Goal: Task Accomplishment & Management: Manage account settings

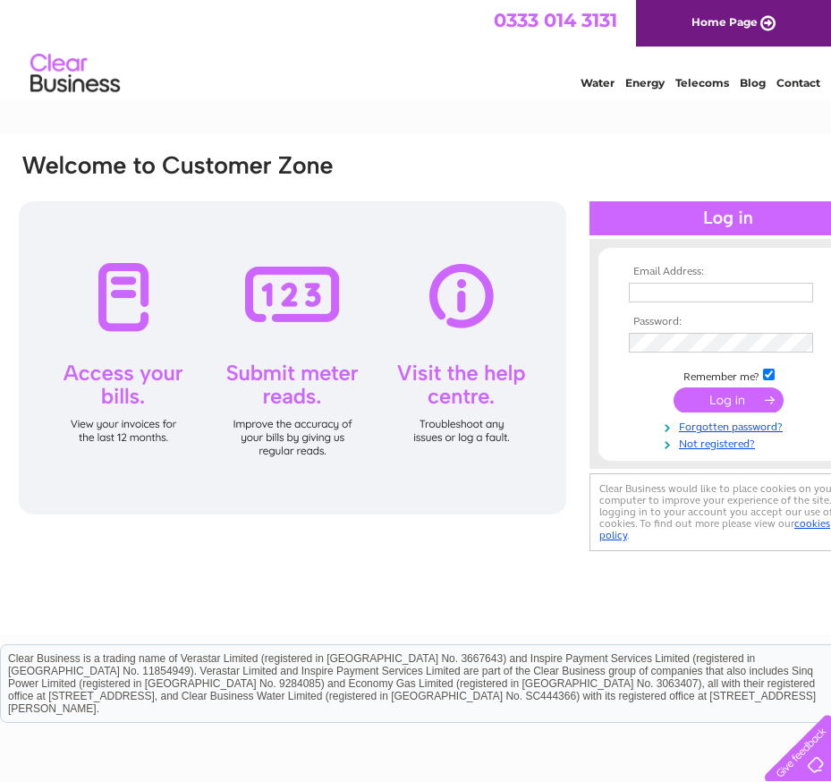
type input "[PERSON_NAME][EMAIL_ADDRESS][MEDICAL_DATA][DOMAIN_NAME]"
click at [726, 398] on input "submit" at bounding box center [729, 400] width 110 height 25
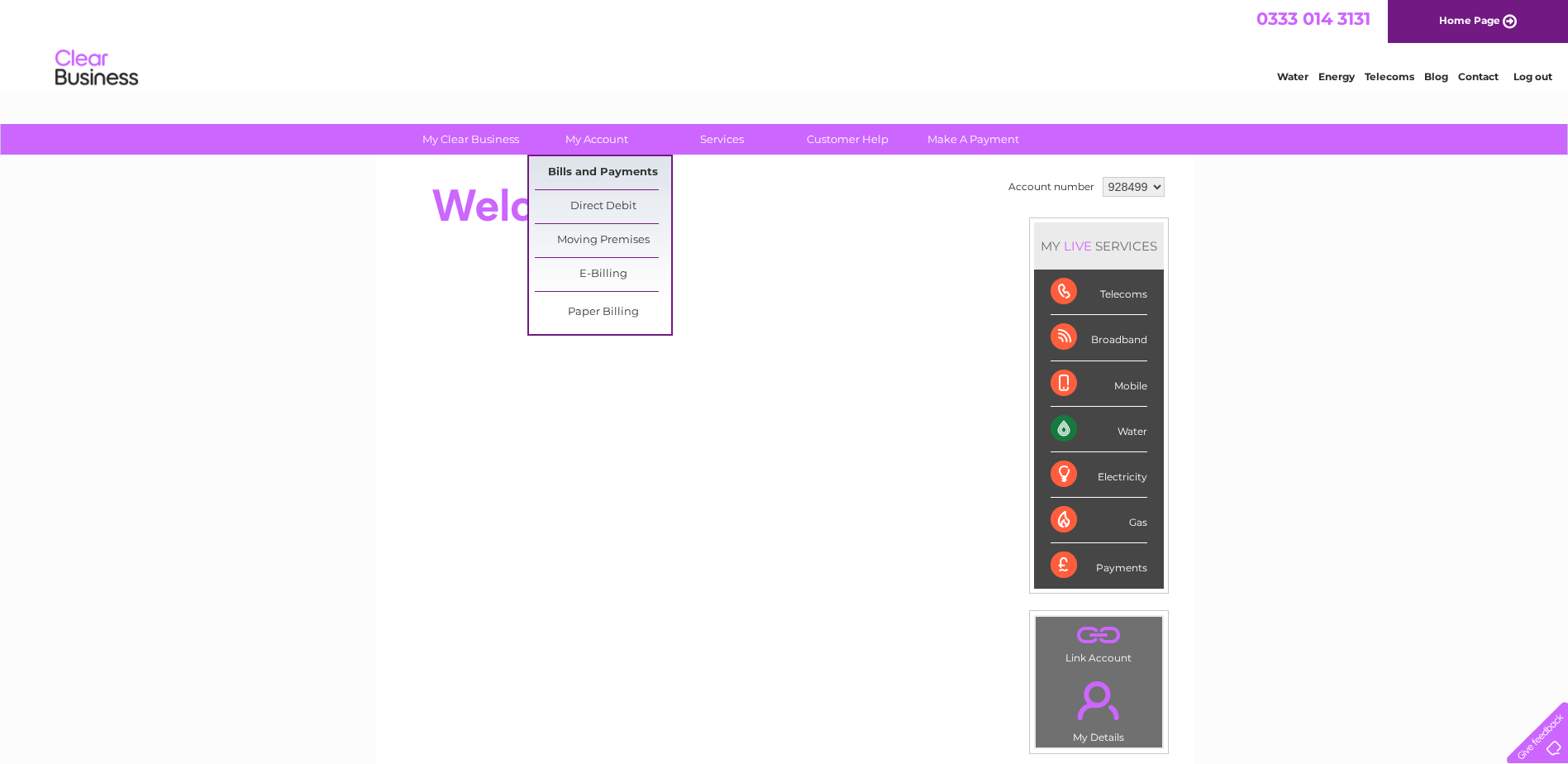
click at [598, 167] on link "Bills and Payments" at bounding box center [603, 173] width 137 height 33
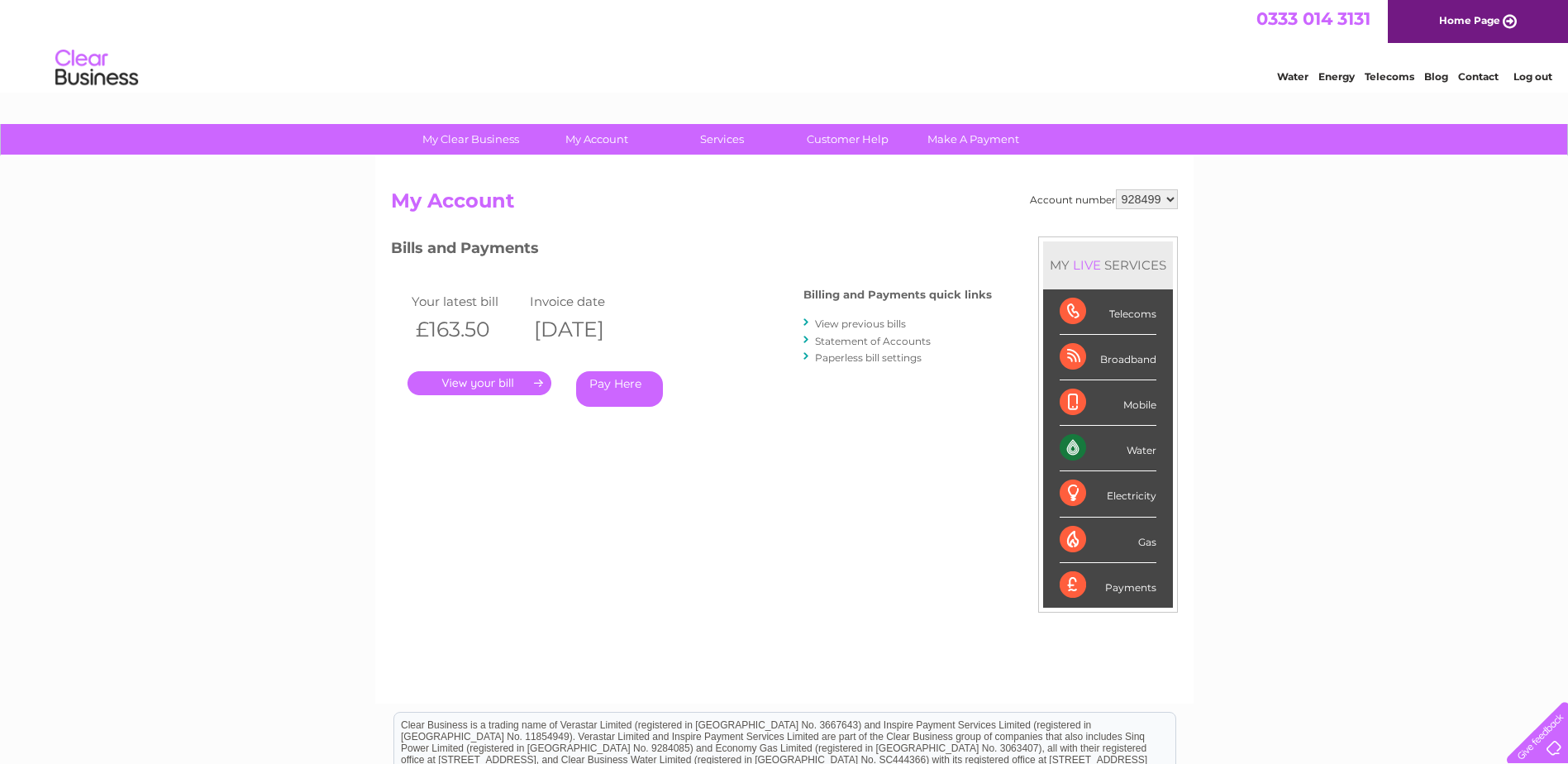
click at [520, 381] on link "." at bounding box center [479, 383] width 144 height 24
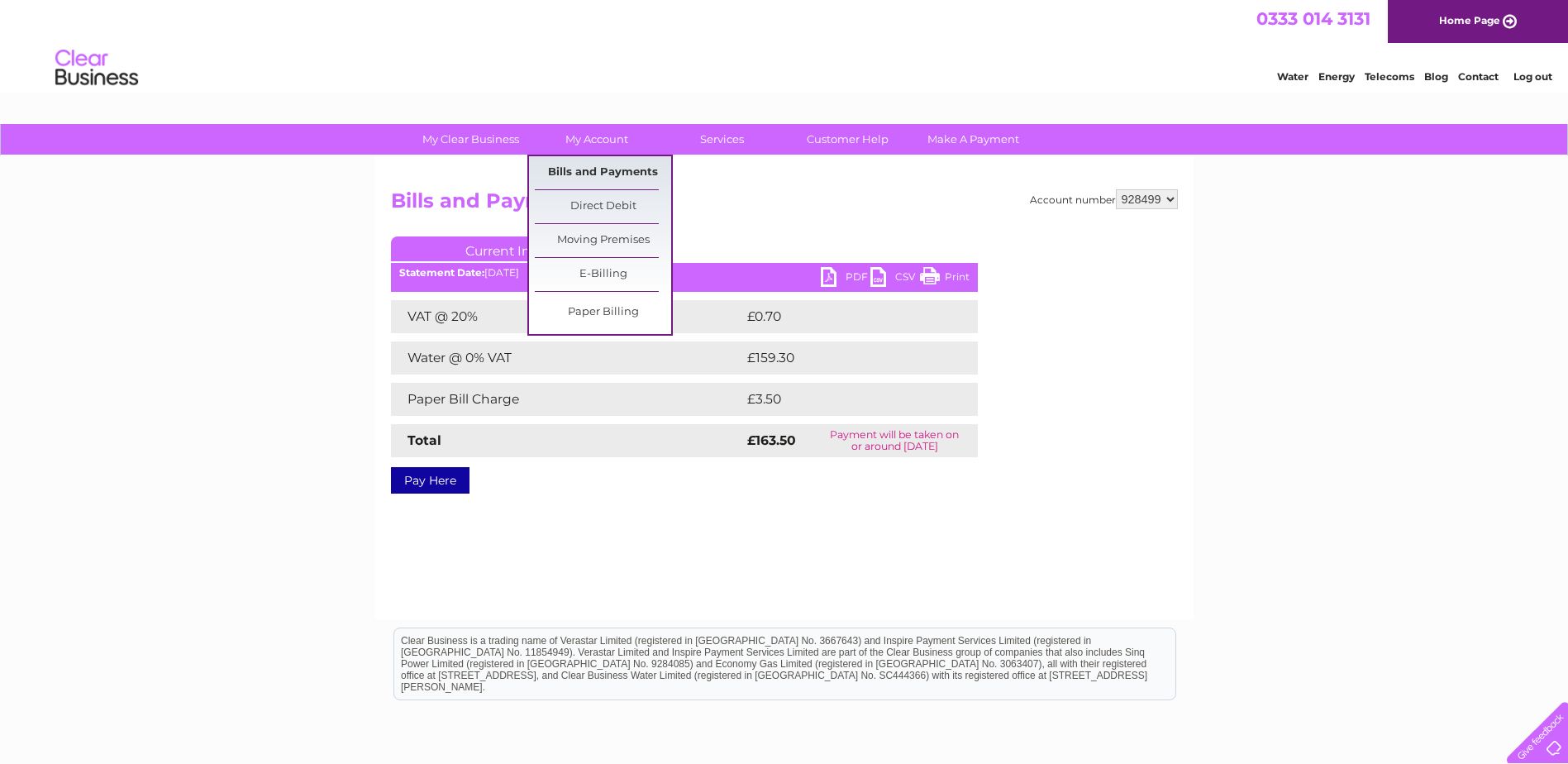
click at [594, 170] on link "Bills and Payments" at bounding box center [603, 173] width 137 height 33
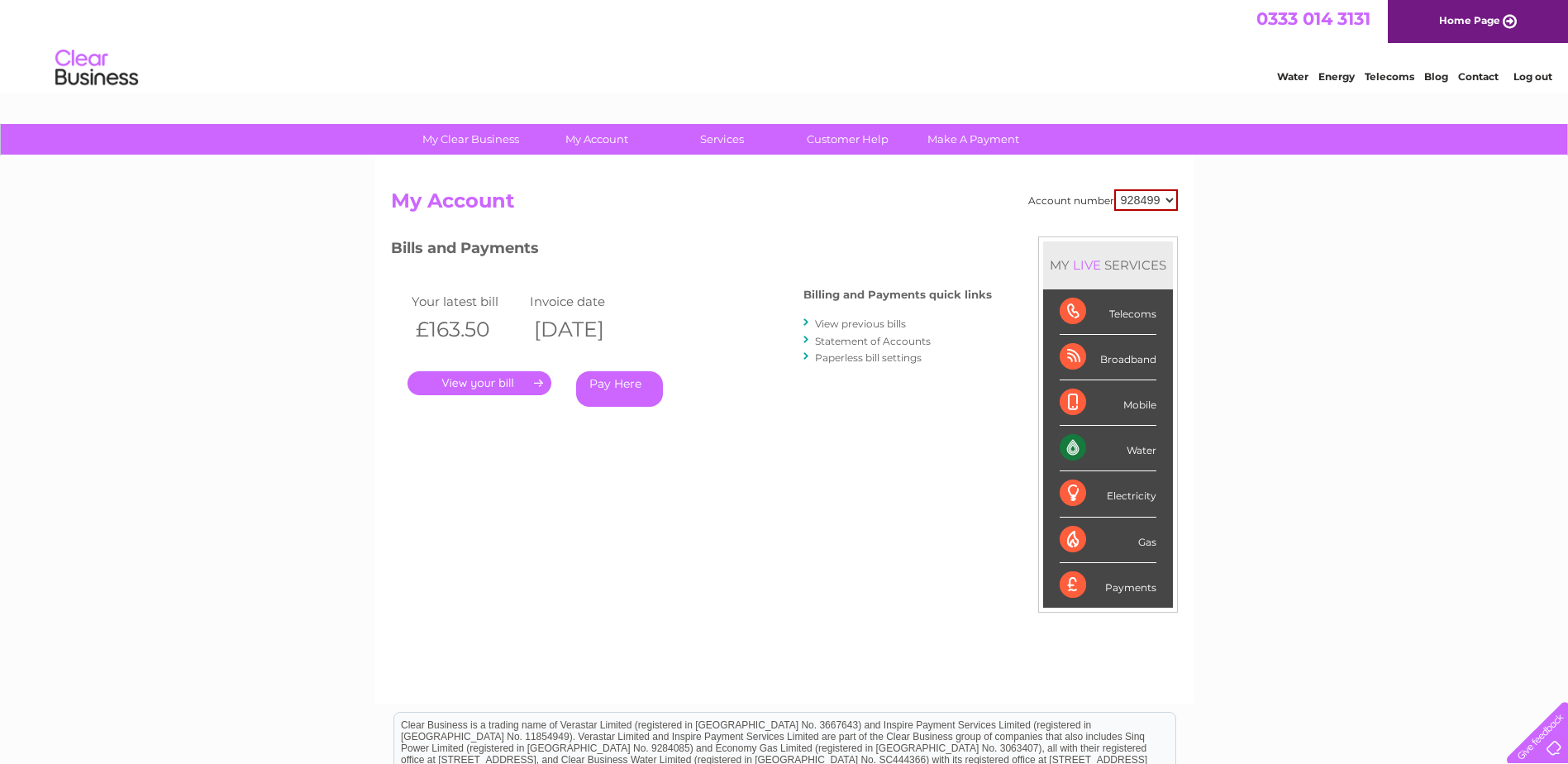
click at [870, 319] on link "View previous bills" at bounding box center [860, 323] width 90 height 12
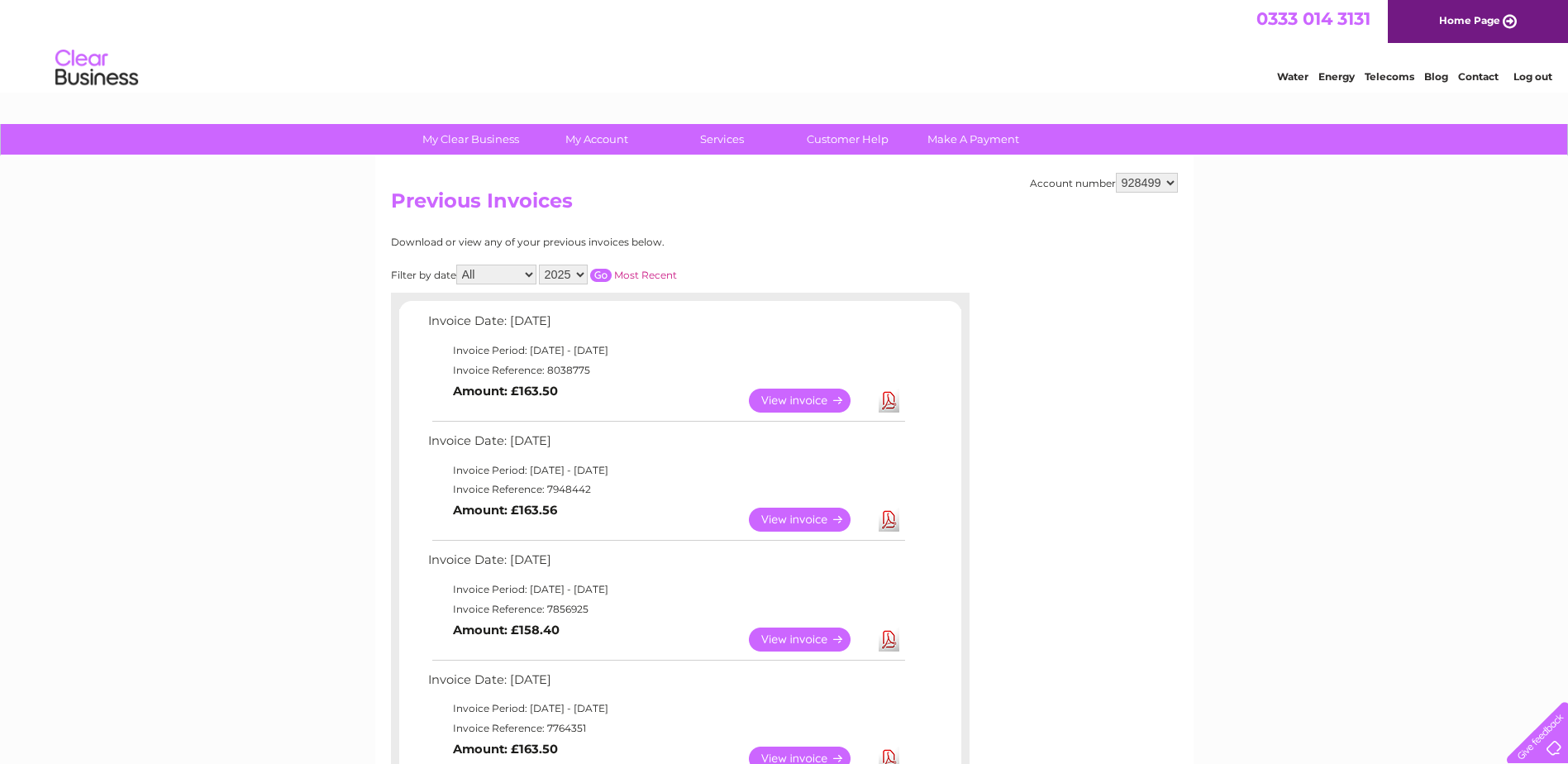
click at [805, 518] on link "View" at bounding box center [810, 520] width 122 height 24
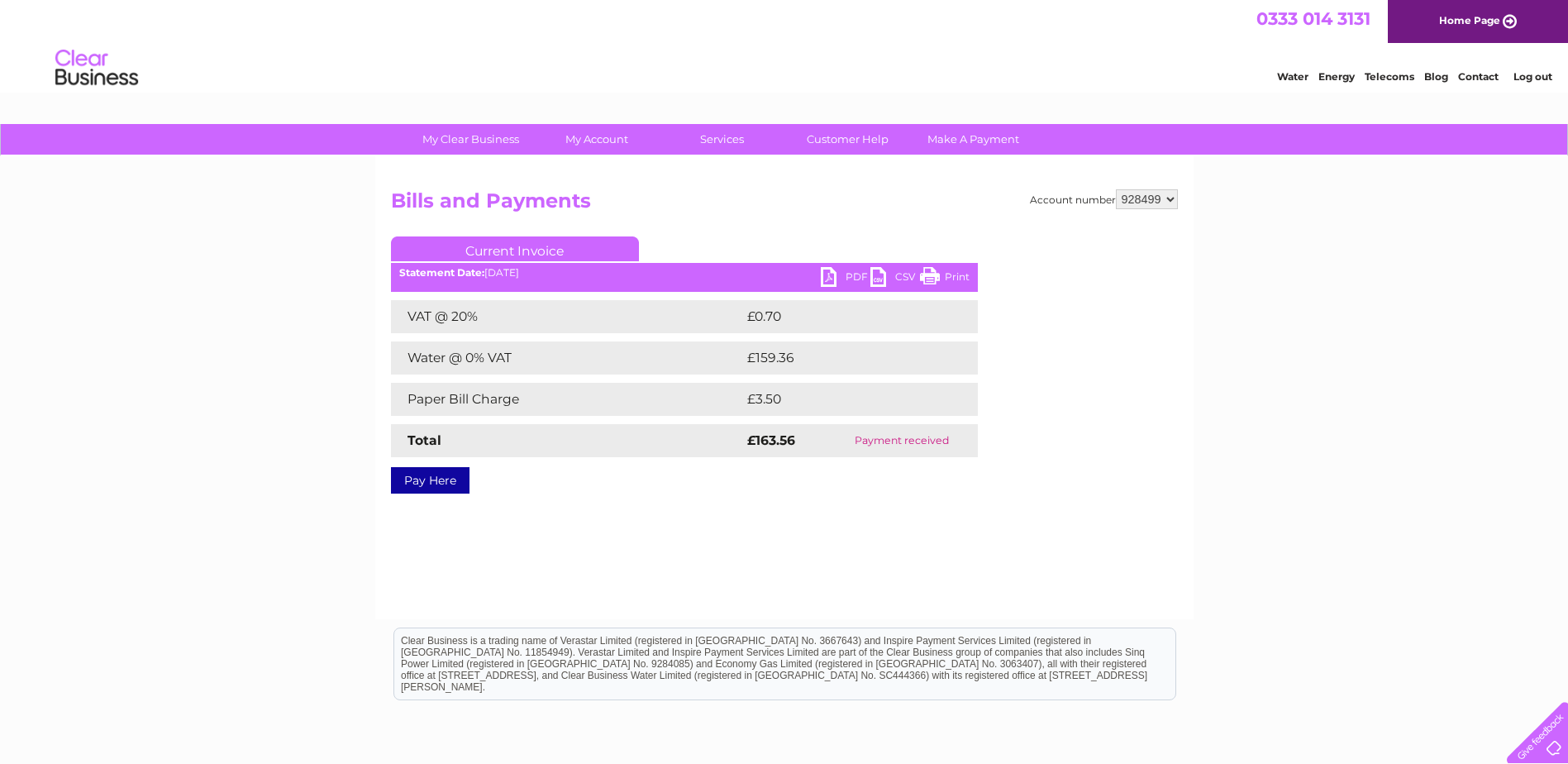
drag, startPoint x: 948, startPoint y: 269, endPoint x: 115, endPoint y: 51, distance: 861.1
click at [948, 269] on link "Print" at bounding box center [945, 279] width 50 height 24
click at [842, 274] on link "PDF" at bounding box center [846, 279] width 50 height 24
click at [847, 277] on link "PDF" at bounding box center [846, 279] width 50 height 24
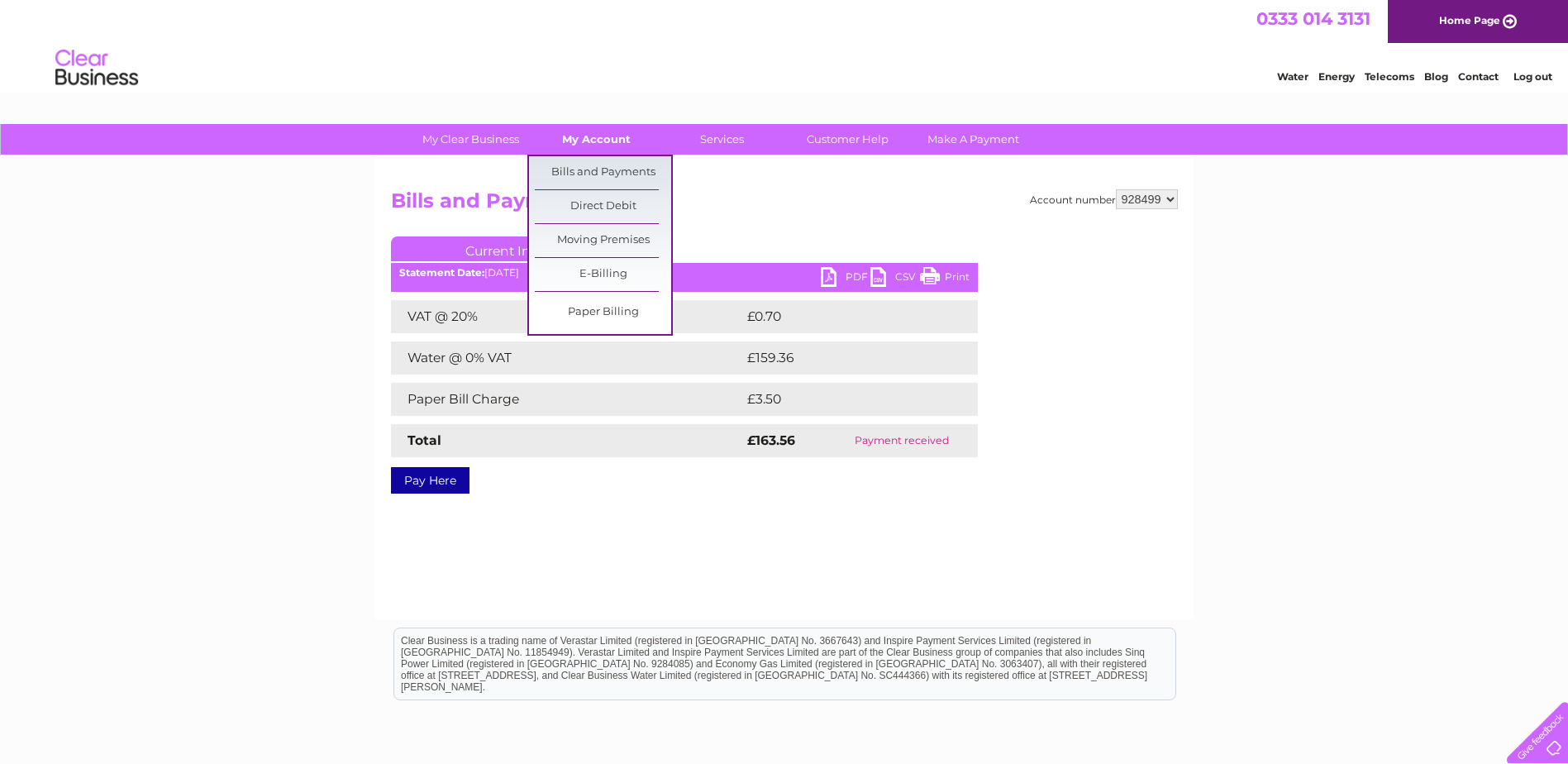
click at [602, 146] on link "My Account" at bounding box center [597, 139] width 137 height 30
click at [597, 169] on link "Bills and Payments" at bounding box center [603, 173] width 137 height 33
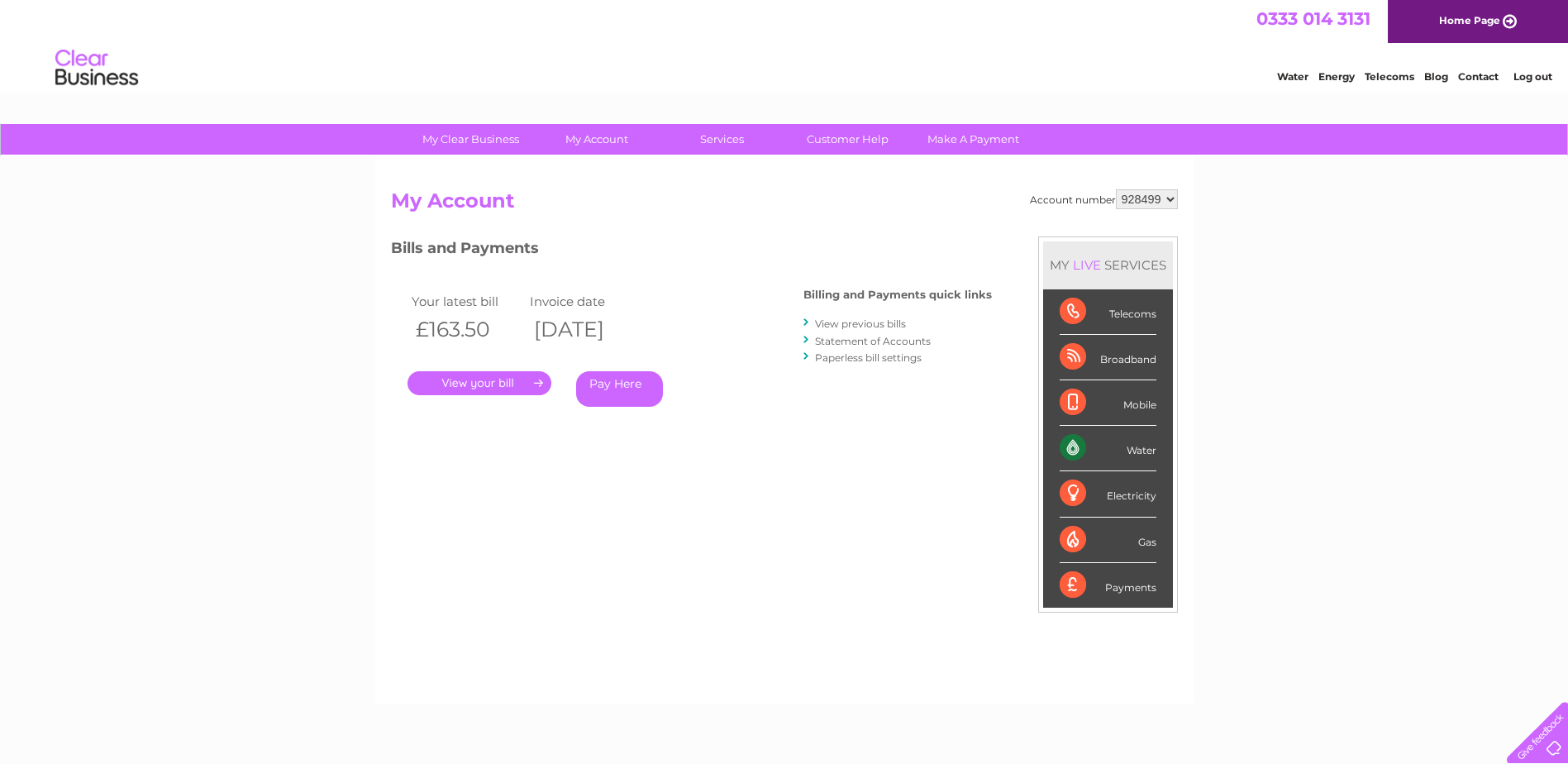
drag, startPoint x: 464, startPoint y: 388, endPoint x: 481, endPoint y: 386, distance: 17.1
click at [464, 389] on link "." at bounding box center [479, 383] width 144 height 24
click at [487, 375] on link "." at bounding box center [479, 383] width 144 height 24
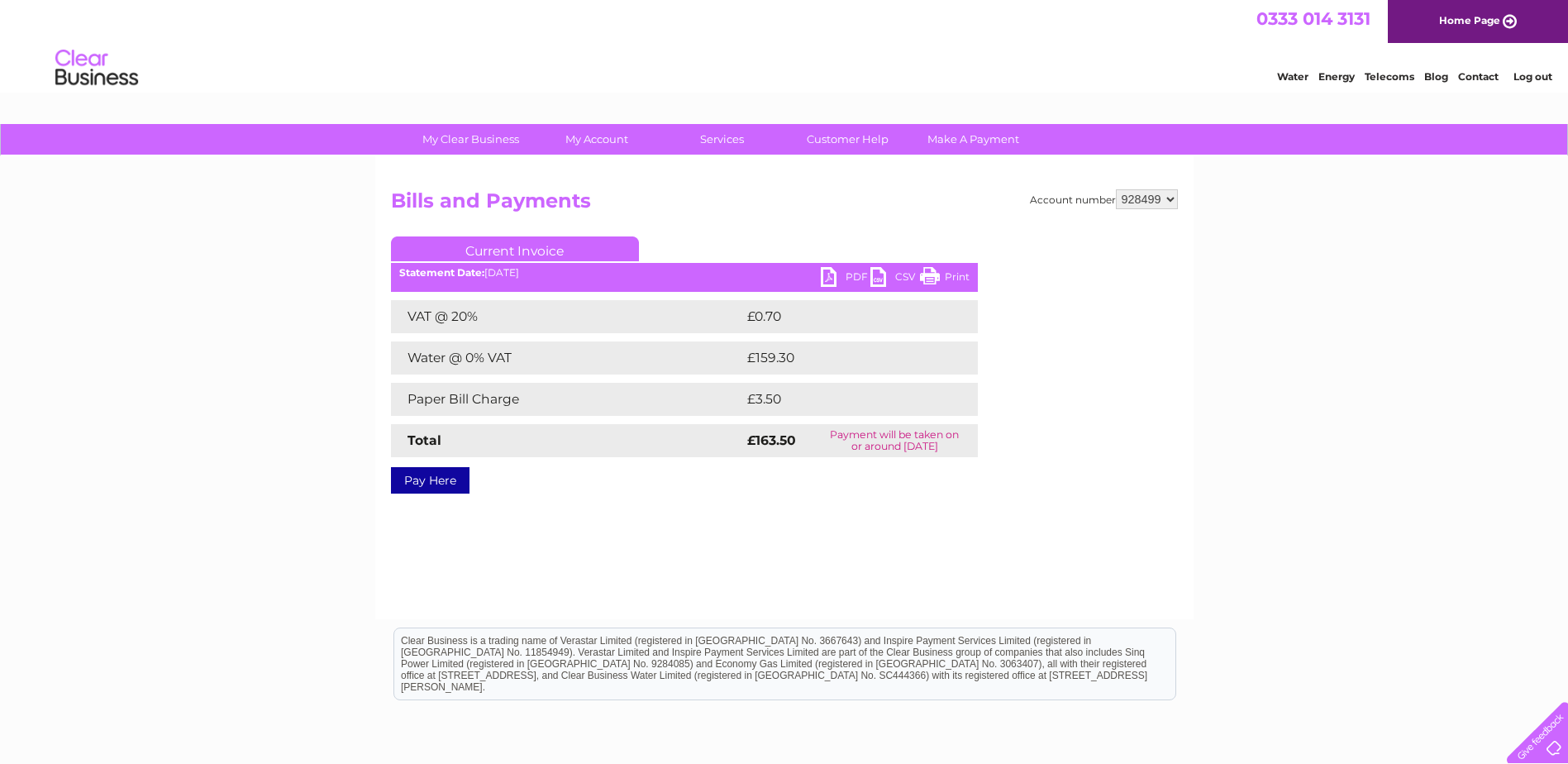
click at [855, 280] on link "PDF" at bounding box center [846, 279] width 50 height 24
